Goal: Task Accomplishment & Management: Use online tool/utility

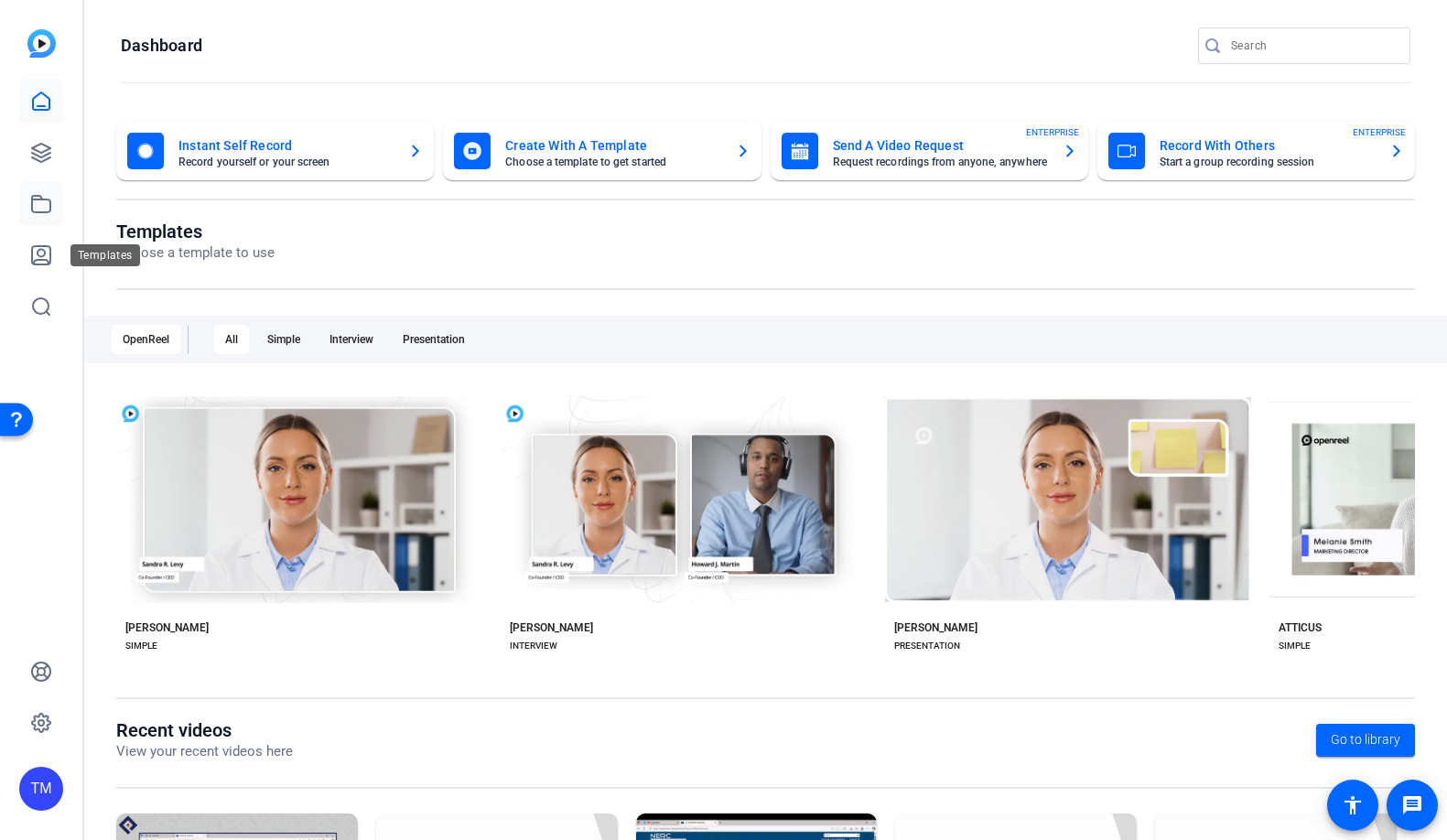
click at [40, 207] on icon at bounding box center [41, 204] width 22 height 22
click at [40, 147] on icon at bounding box center [41, 152] width 22 height 22
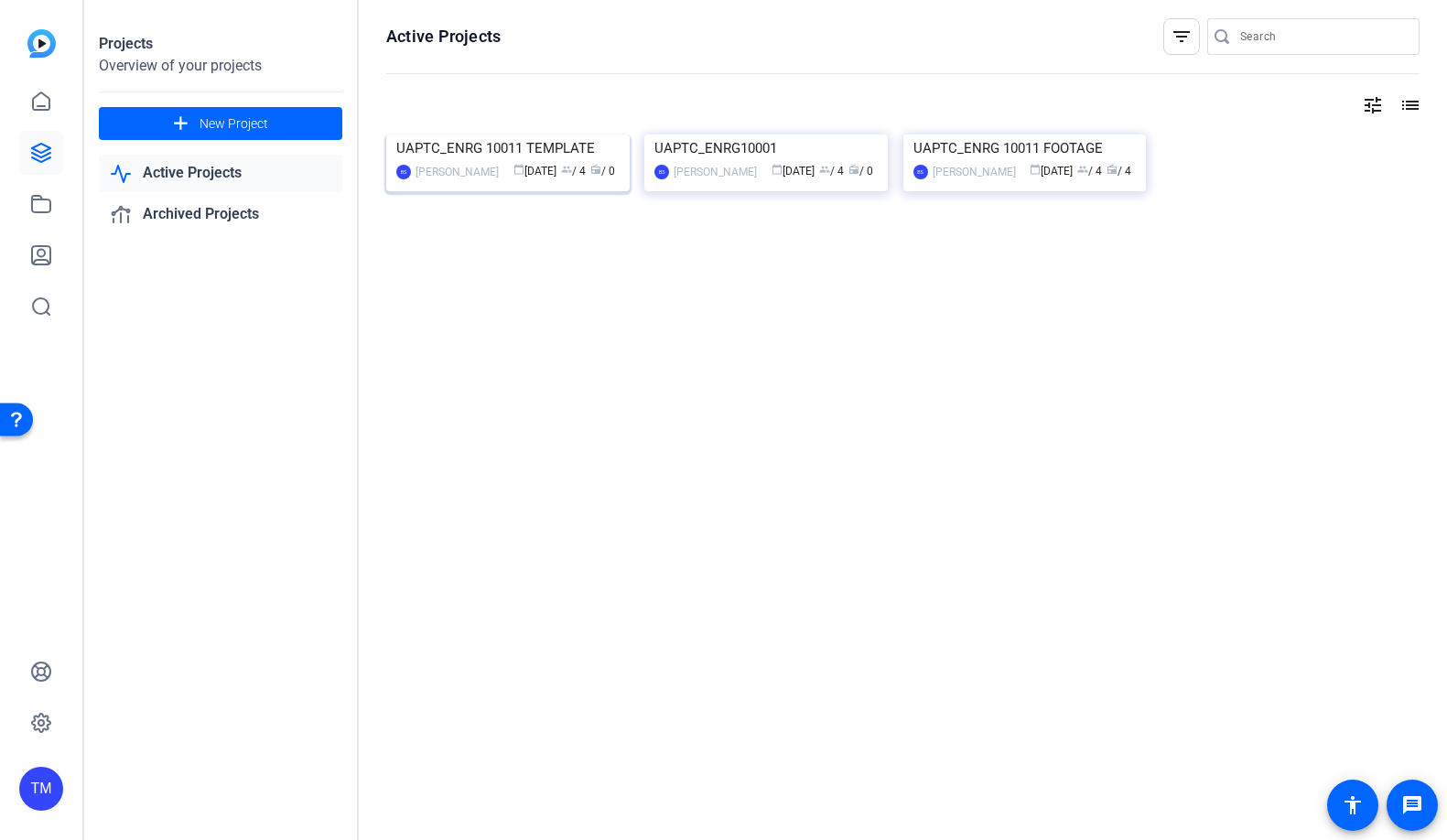
click at [503, 162] on div "UAPTC_ENRG 10011 TEMPLATE" at bounding box center [508, 148] width 223 height 27
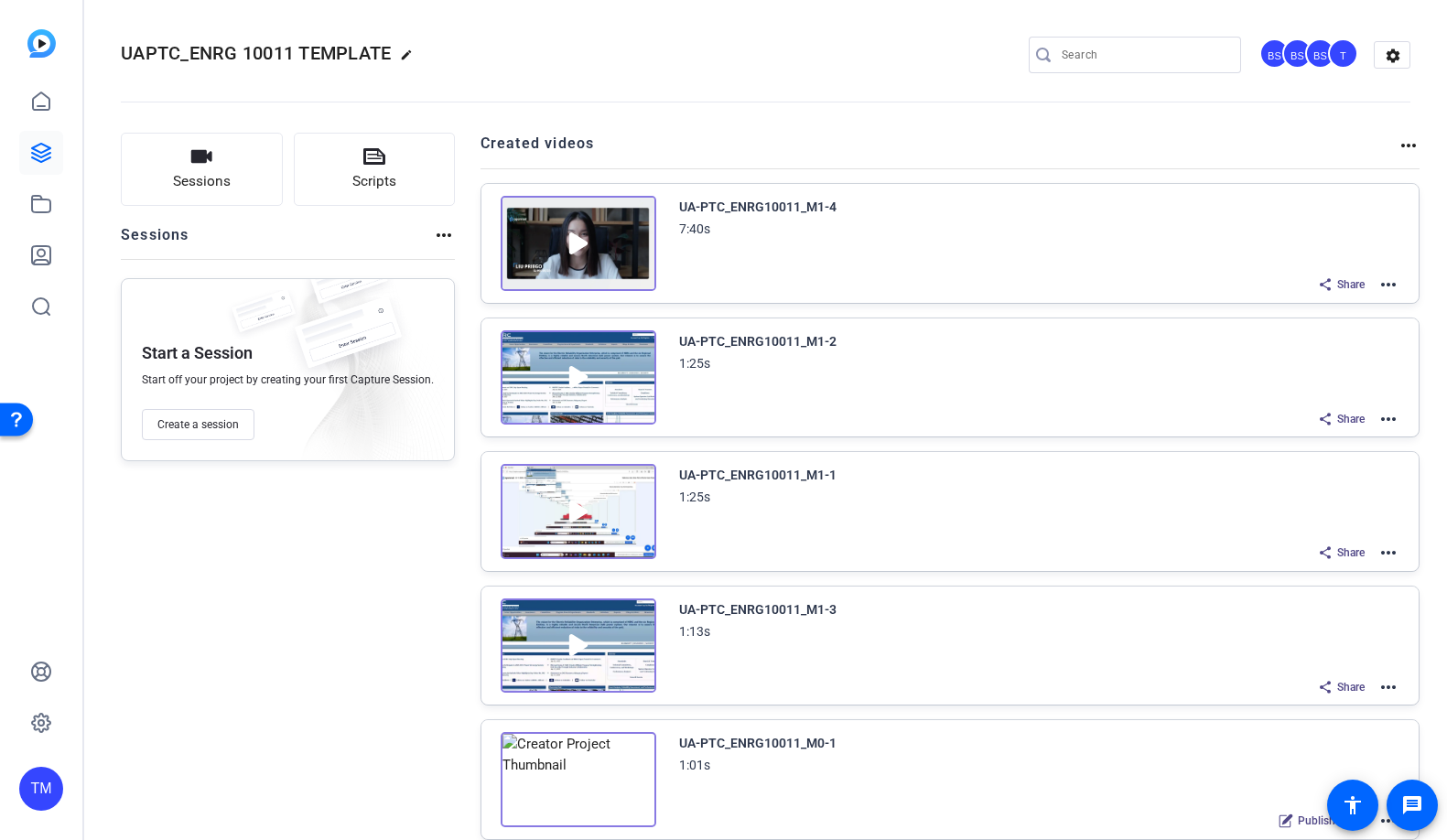
click at [1380, 420] on mat-icon "more_horiz" at bounding box center [1387, 419] width 22 height 22
click at [1349, 435] on span "Edit in Creator" at bounding box center [1321, 439] width 127 height 22
click at [1393, 687] on mat-icon "more_horiz" at bounding box center [1387, 687] width 22 height 22
click at [1328, 534] on span "Edit in Creator" at bounding box center [1321, 526] width 127 height 22
click at [1387, 554] on mat-icon "more_horiz" at bounding box center [1387, 552] width 22 height 22
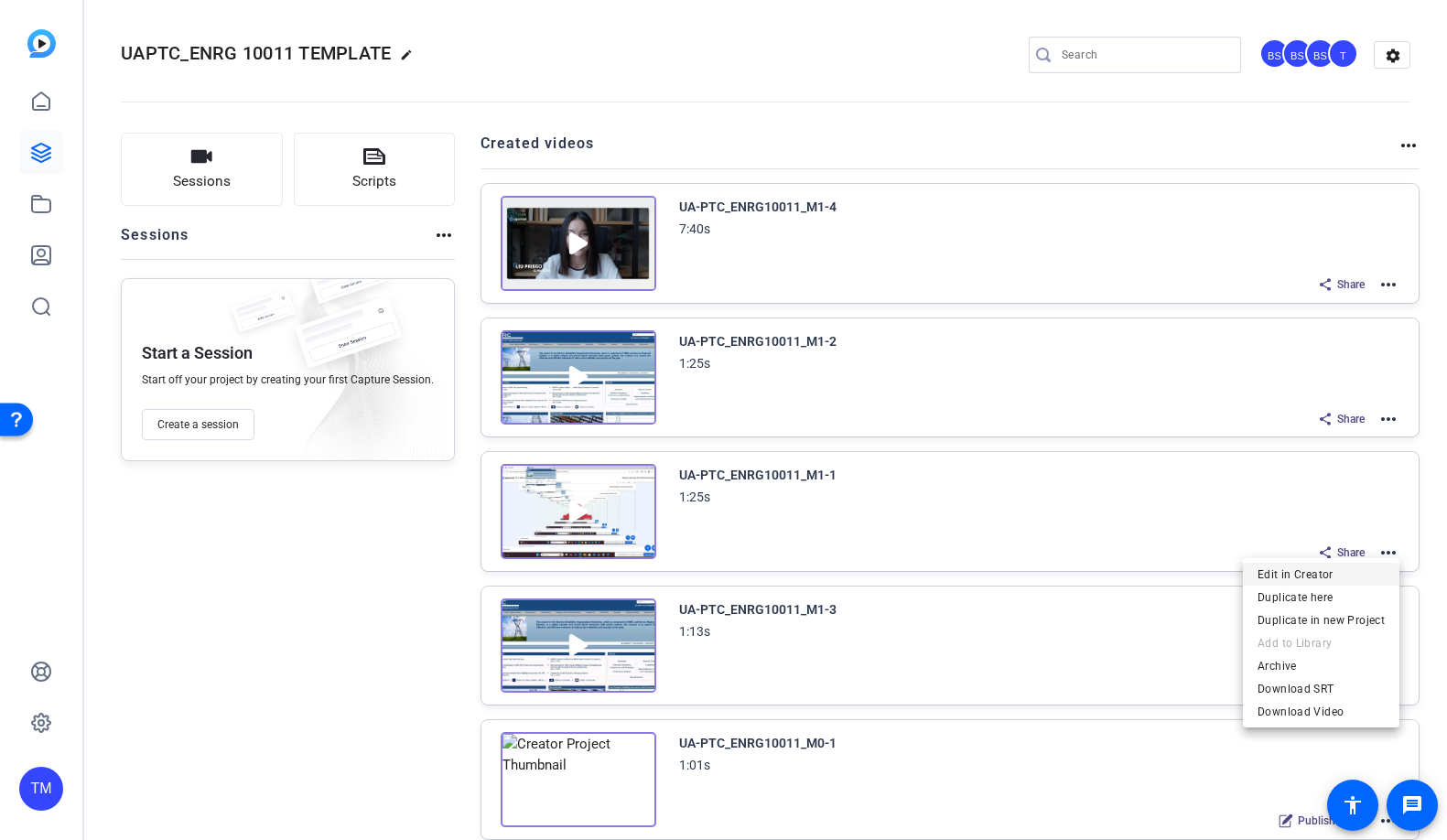
click at [1352, 570] on span "Edit in Creator" at bounding box center [1321, 574] width 127 height 22
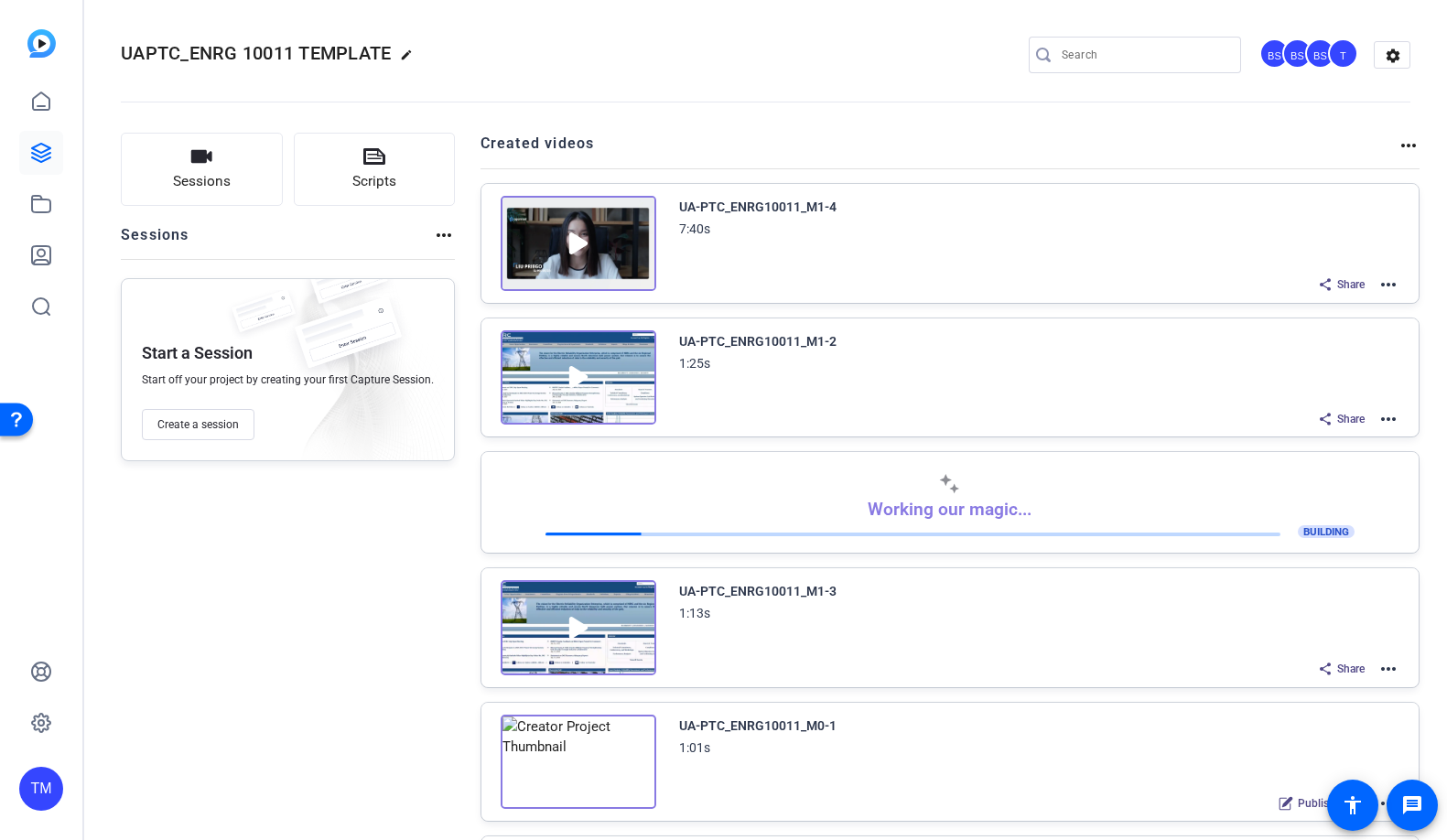
click at [1392, 669] on mat-icon "more_horiz" at bounding box center [1387, 669] width 22 height 22
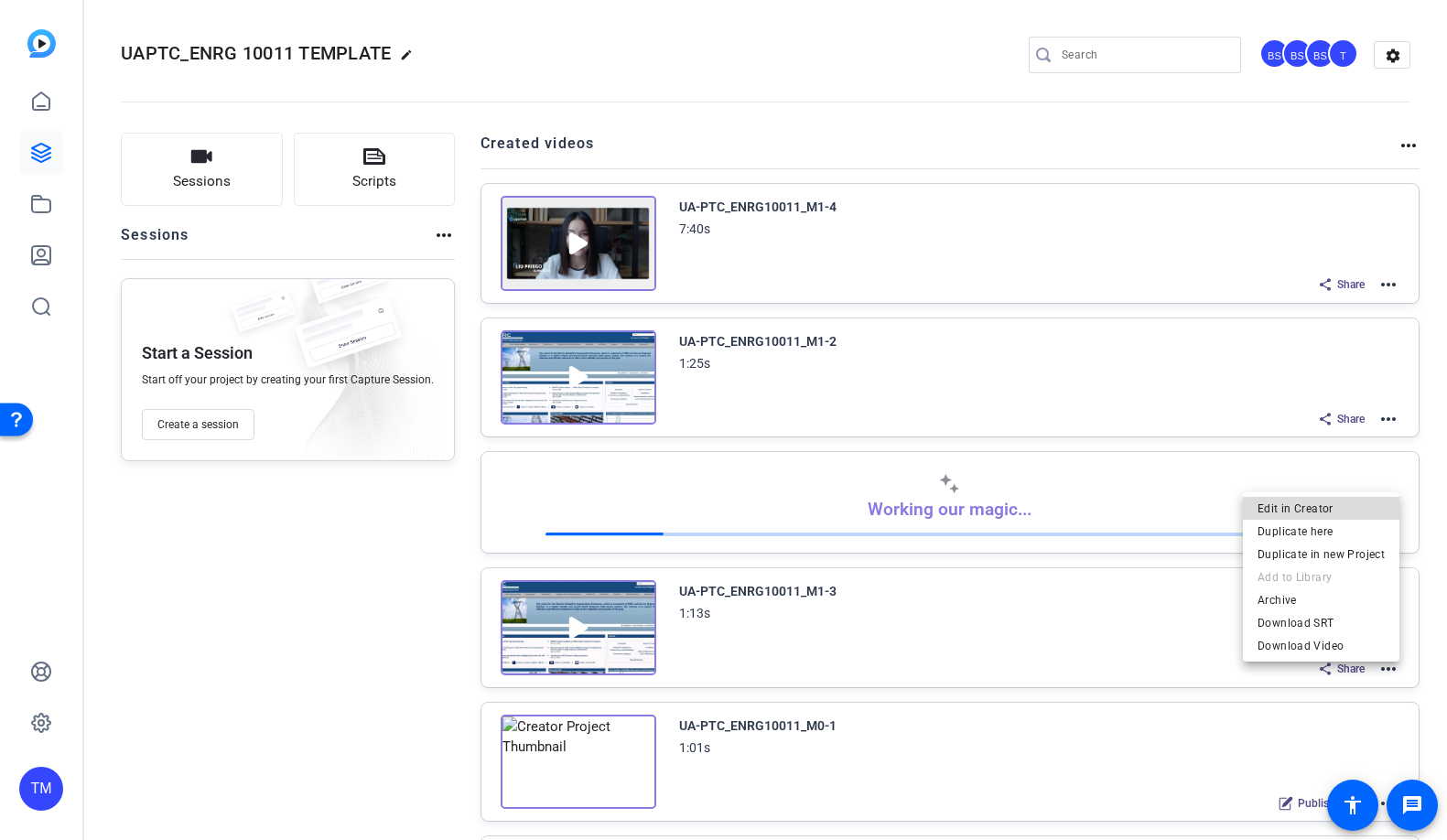
click at [1360, 518] on span "Edit in Creator" at bounding box center [1321, 509] width 127 height 22
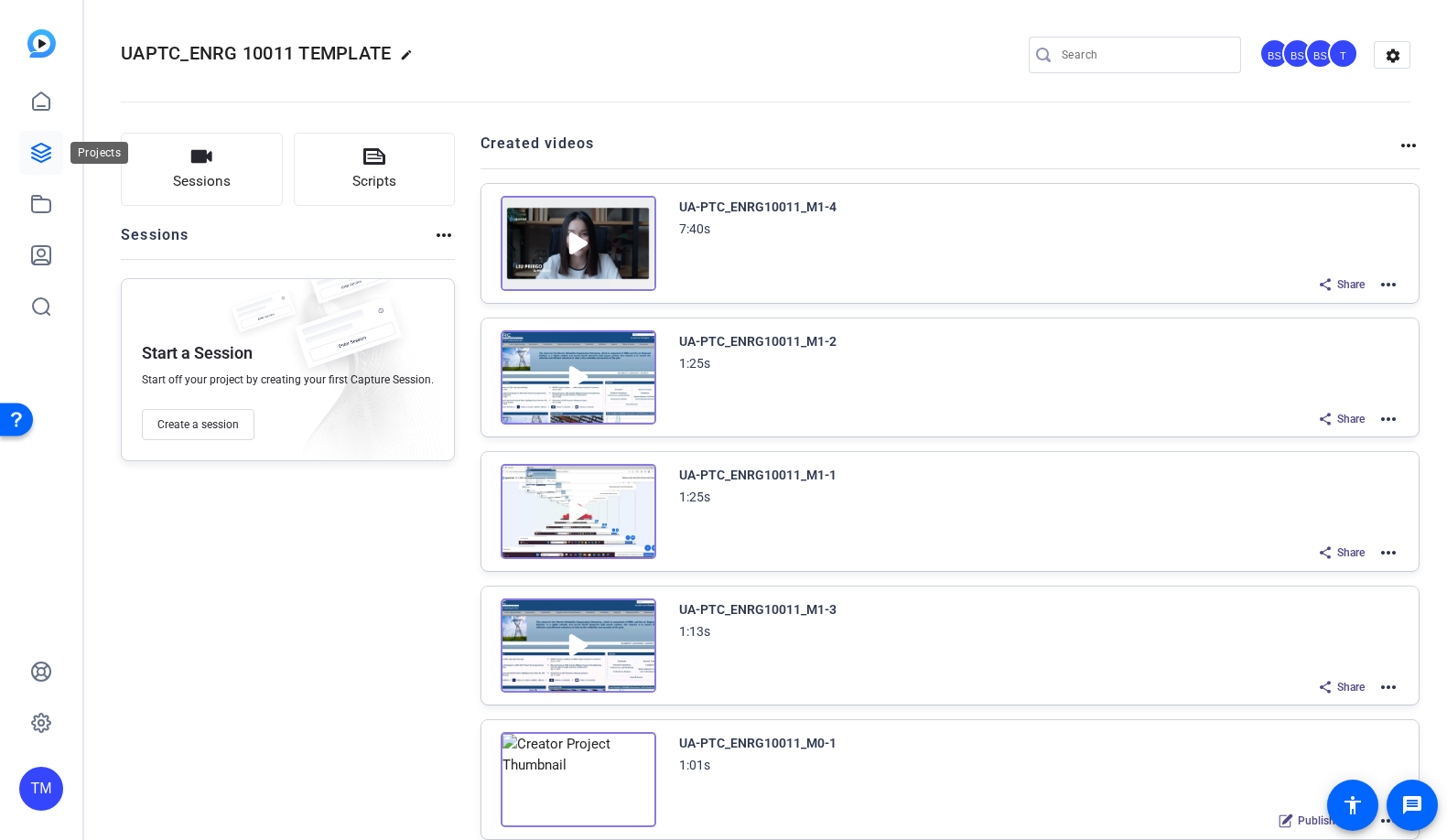
click at [35, 152] on icon at bounding box center [41, 152] width 22 height 22
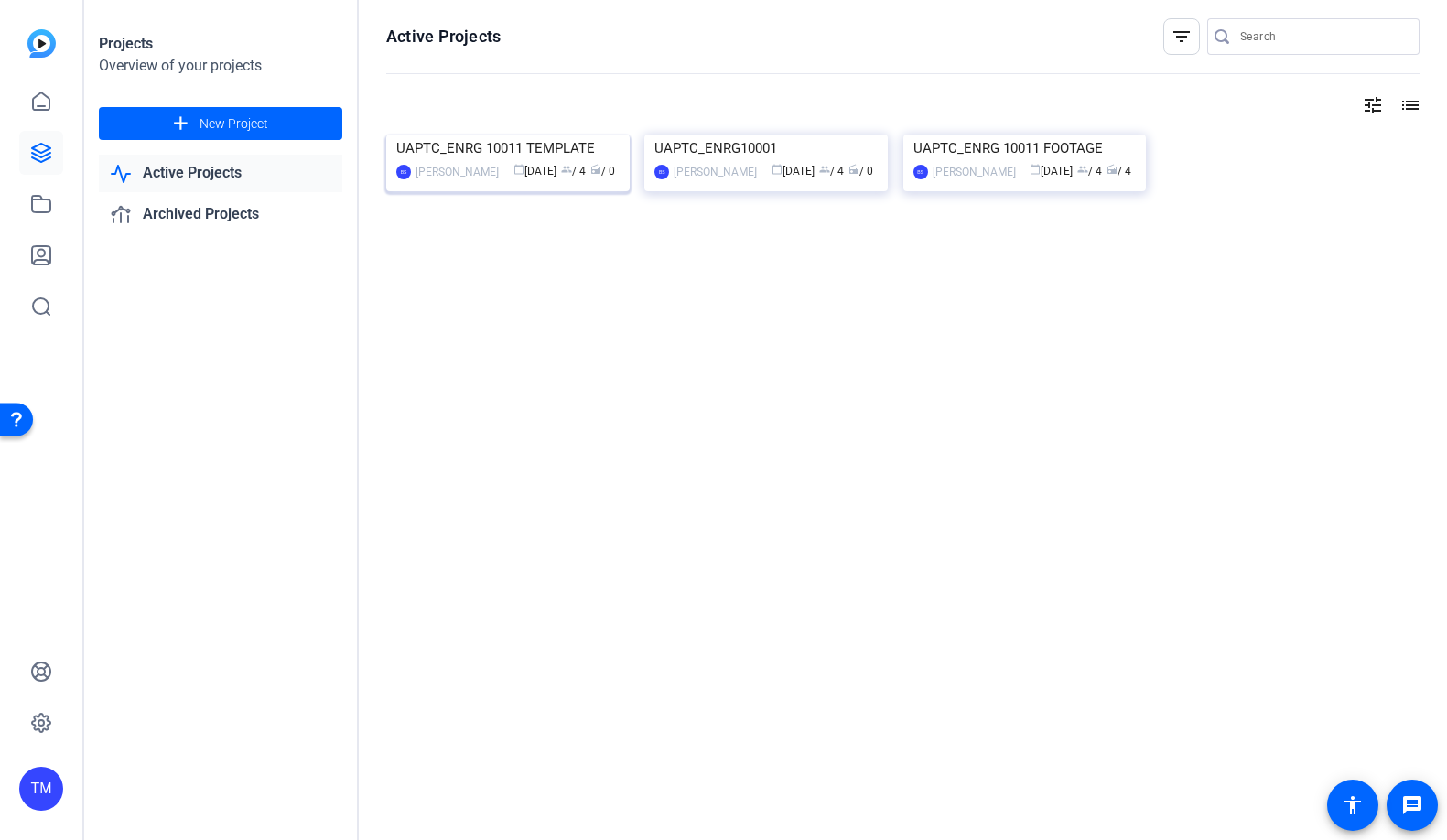
click at [491, 162] on div "UAPTC_ENRG 10011 TEMPLATE" at bounding box center [508, 148] width 223 height 27
click at [964, 134] on img at bounding box center [1025, 134] width 243 height 0
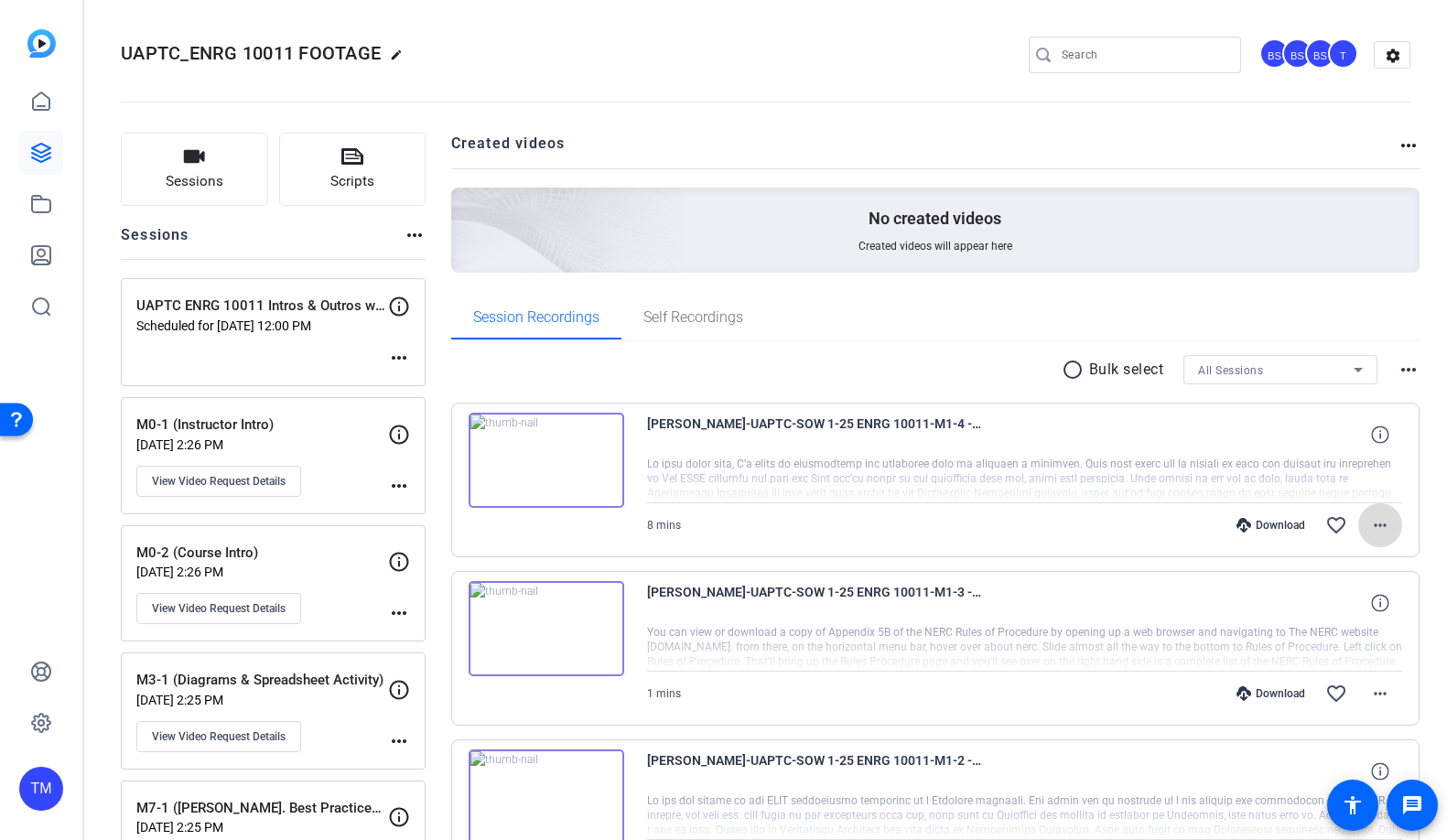
click at [1389, 527] on mat-icon "more_horiz" at bounding box center [1379, 525] width 22 height 22
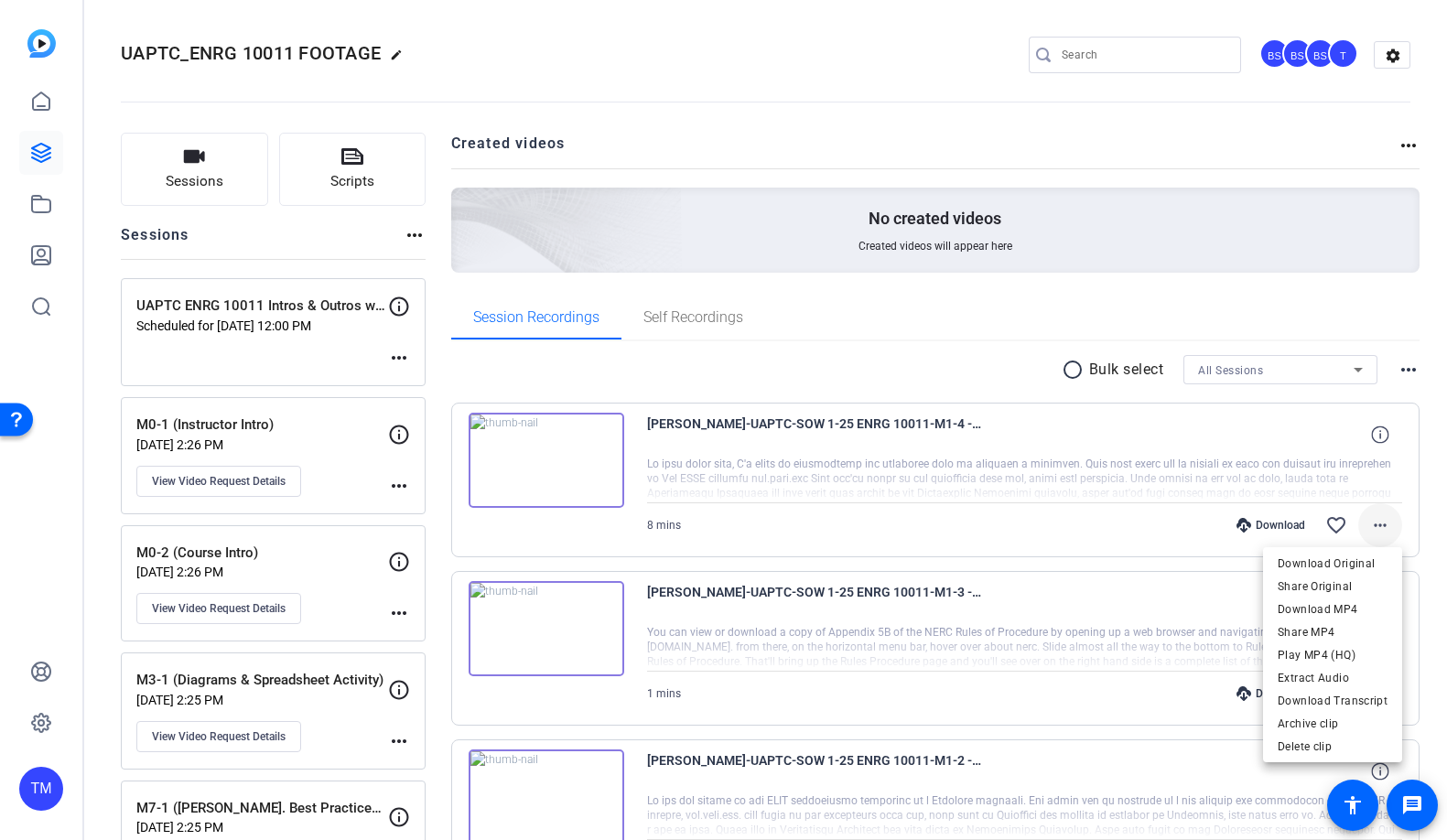
click at [1389, 527] on div at bounding box center [724, 420] width 1447 height 840
